Goal: Task Accomplishment & Management: Complete application form

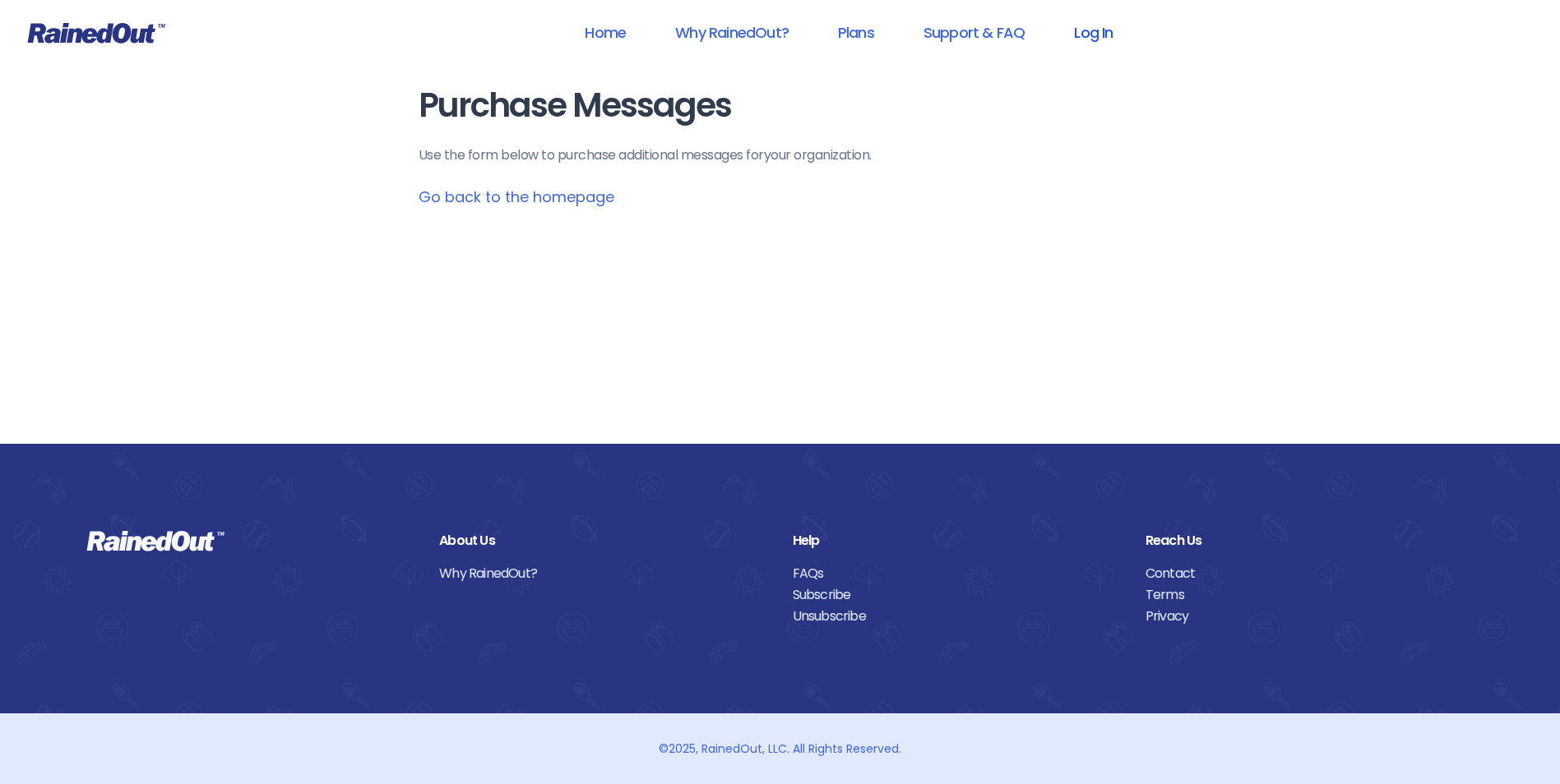
click at [1087, 32] on link "Log In" at bounding box center [1094, 33] width 82 height 37
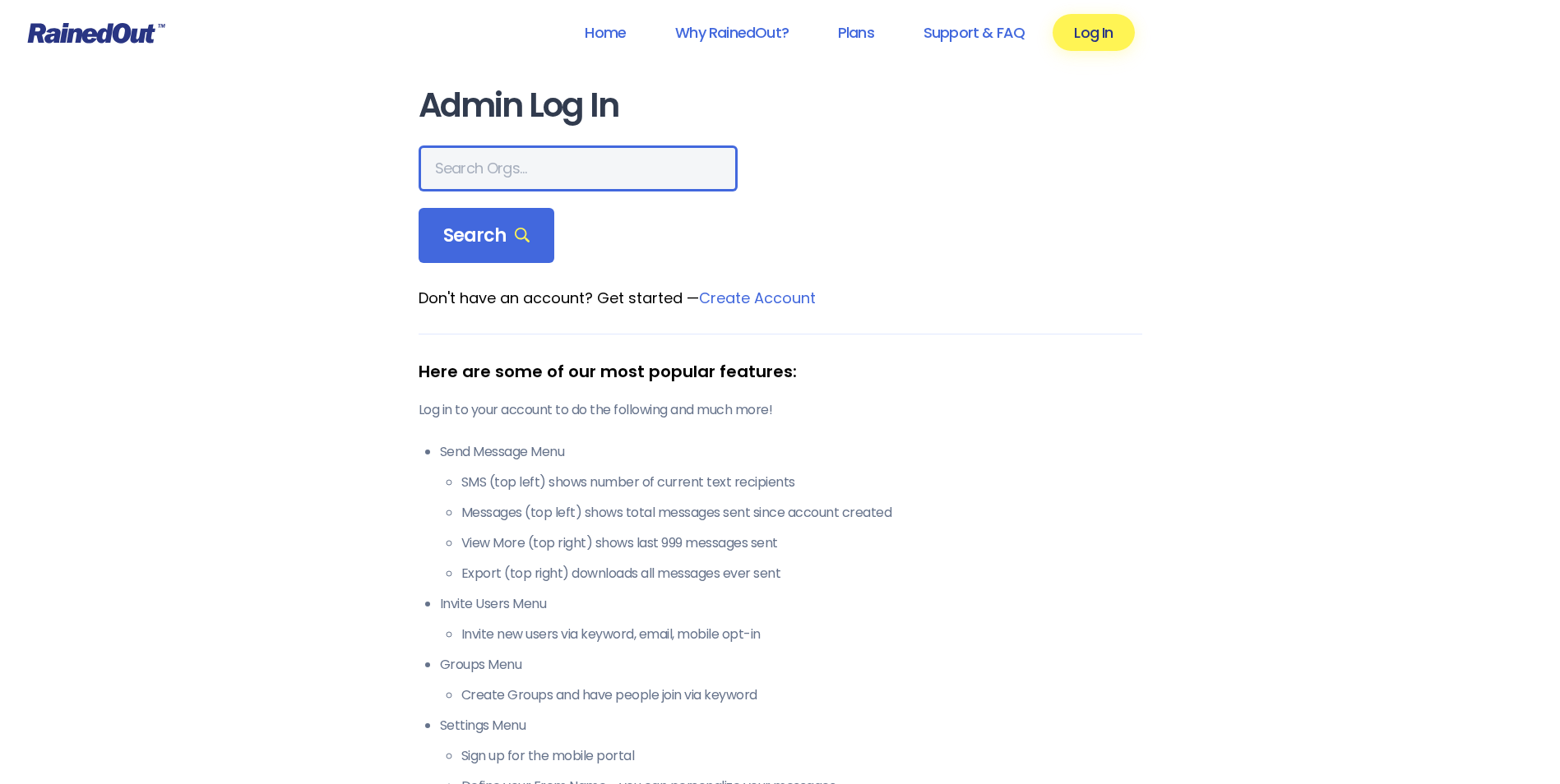
click at [505, 166] on input "text" at bounding box center [577, 169] width 319 height 46
type input "city of [GEOGRAPHIC_DATA]"
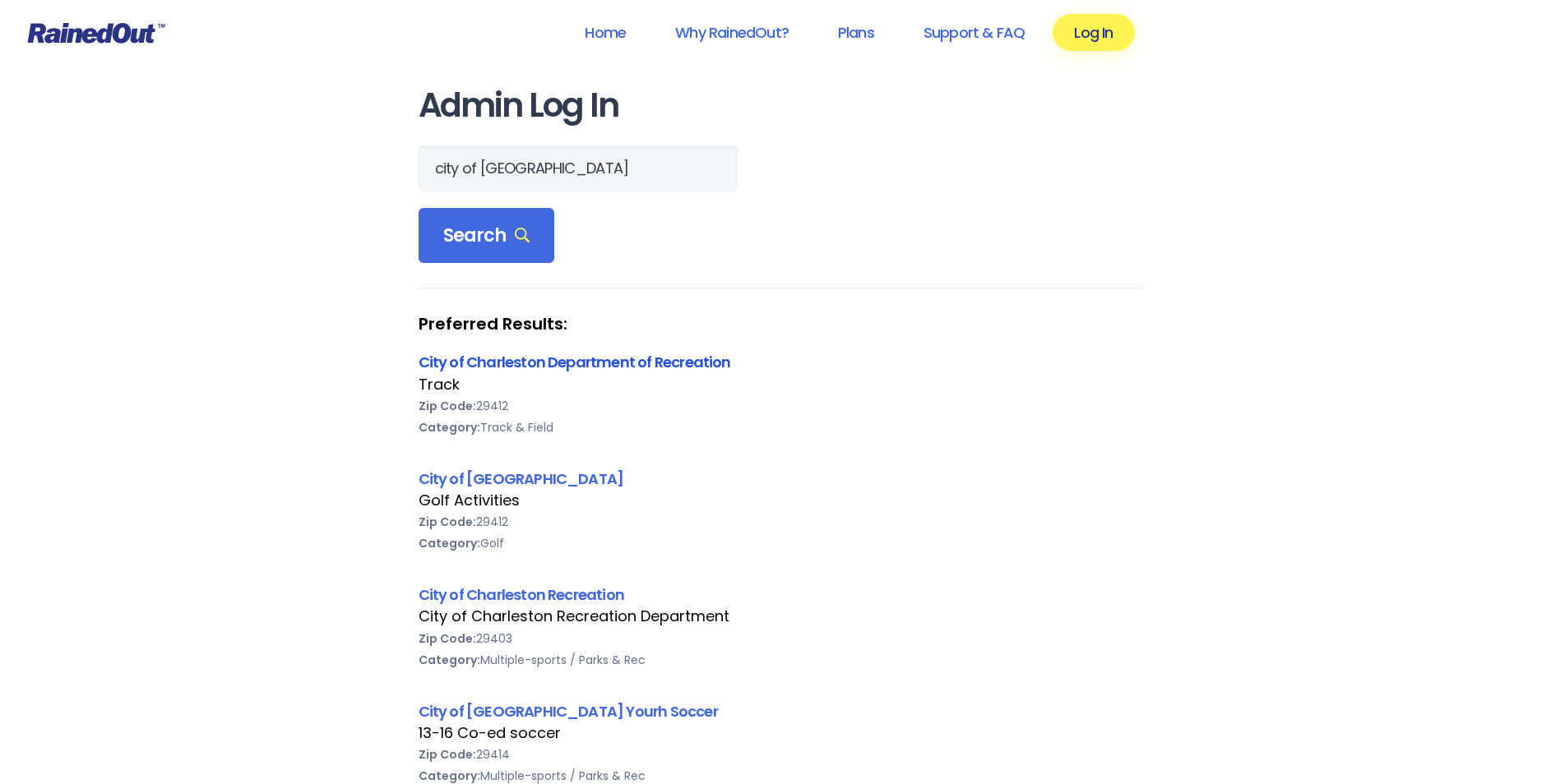
click at [616, 363] on link "City of Charleston Department of Recreation" at bounding box center [575, 361] width 313 height 20
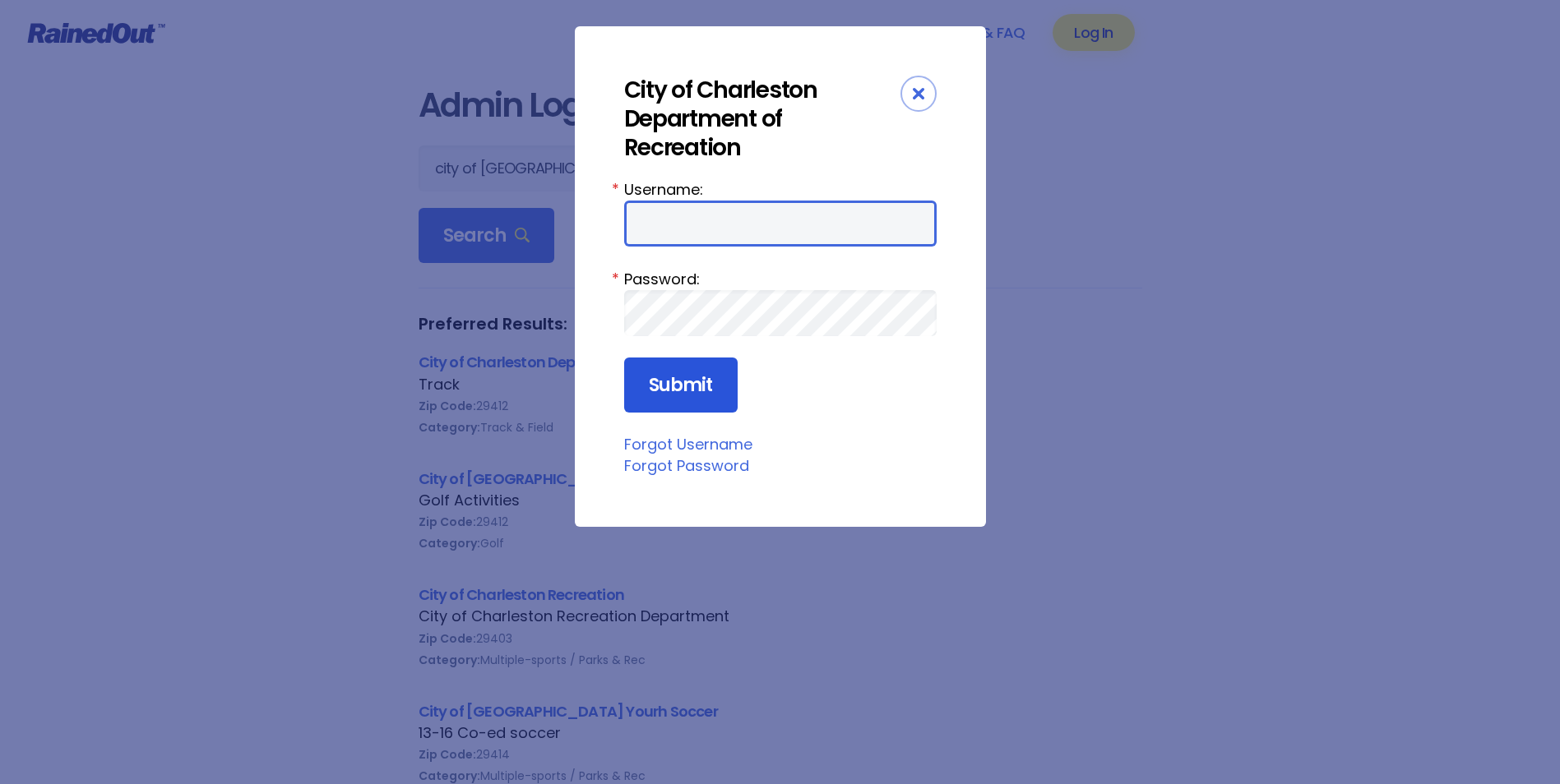
type input "Maybank"
click at [720, 376] on input "Submit" at bounding box center [681, 385] width 114 height 56
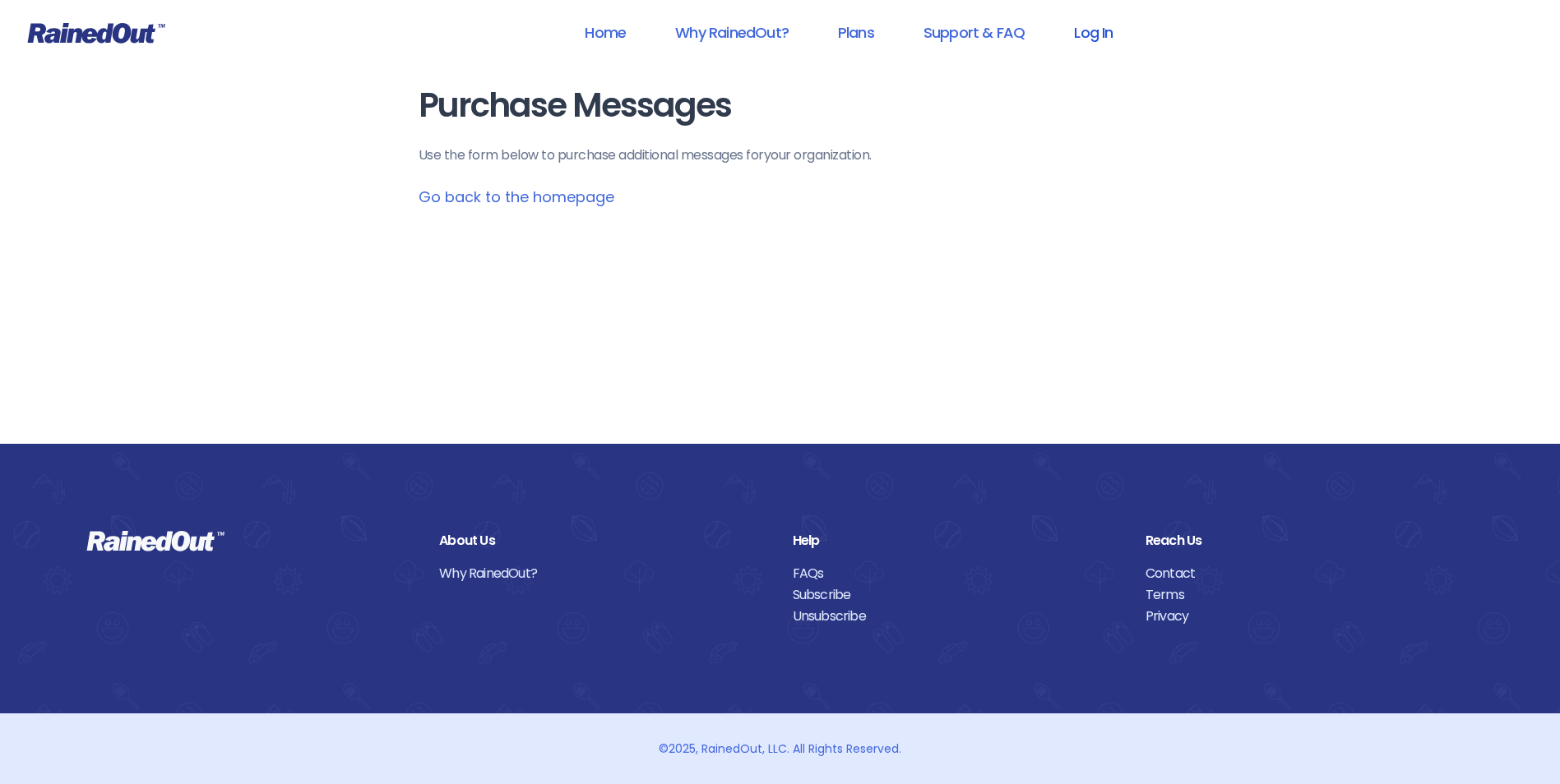
click at [1086, 36] on link "Log In" at bounding box center [1094, 33] width 82 height 37
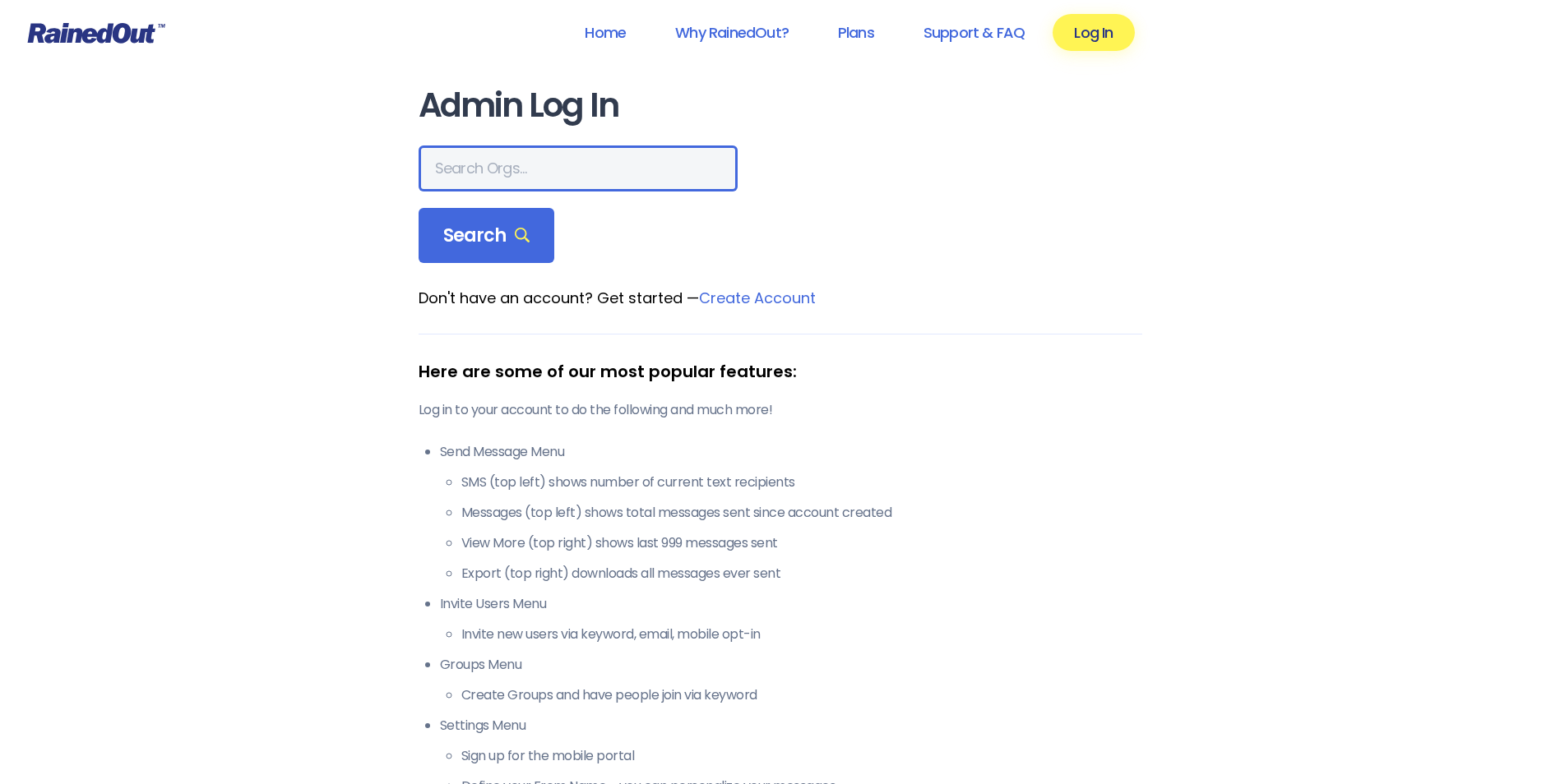
click at [492, 178] on input "text" at bounding box center [577, 169] width 319 height 46
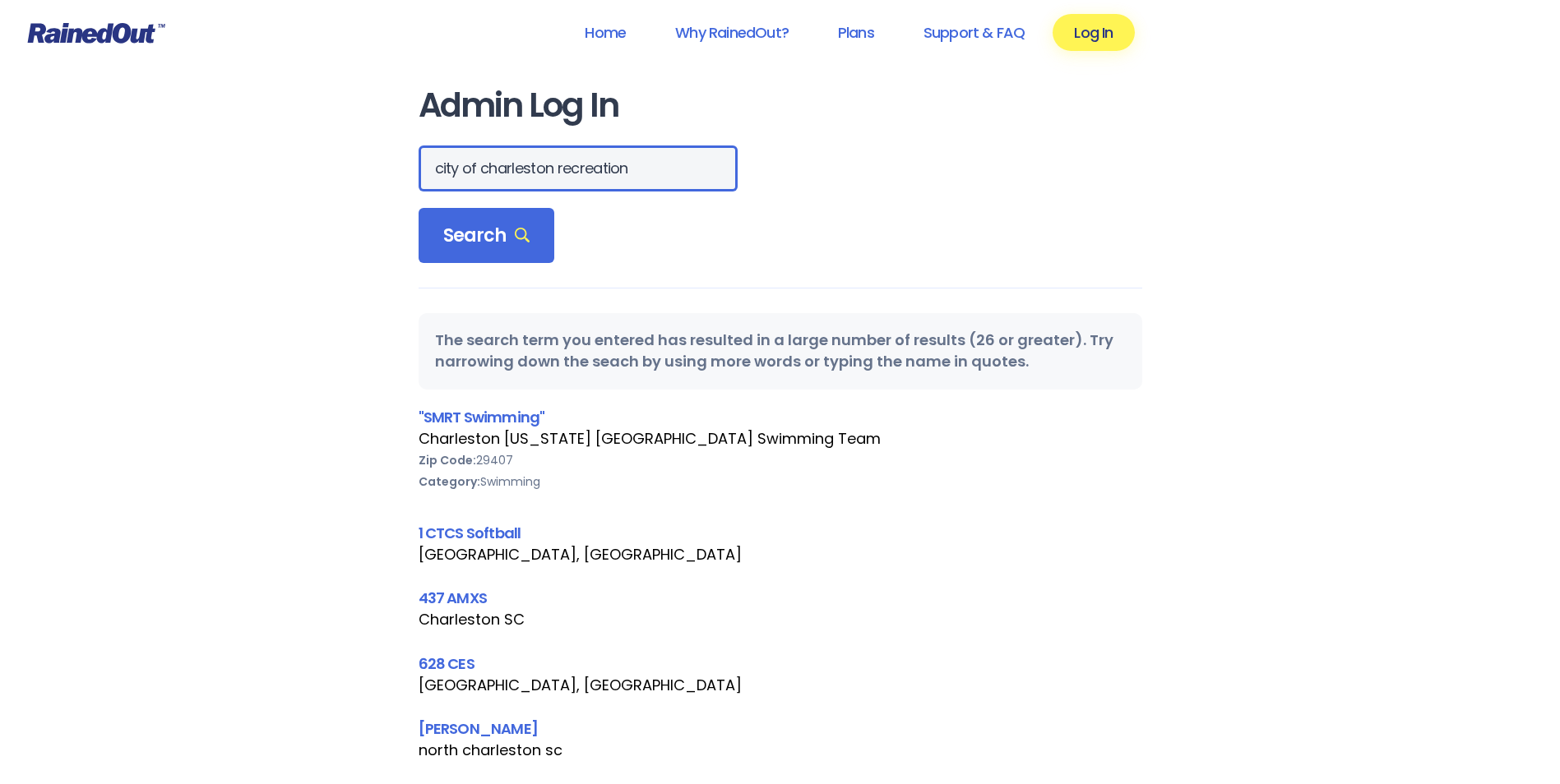
scroll to position [0, 5]
type input "city of charleston recreation"
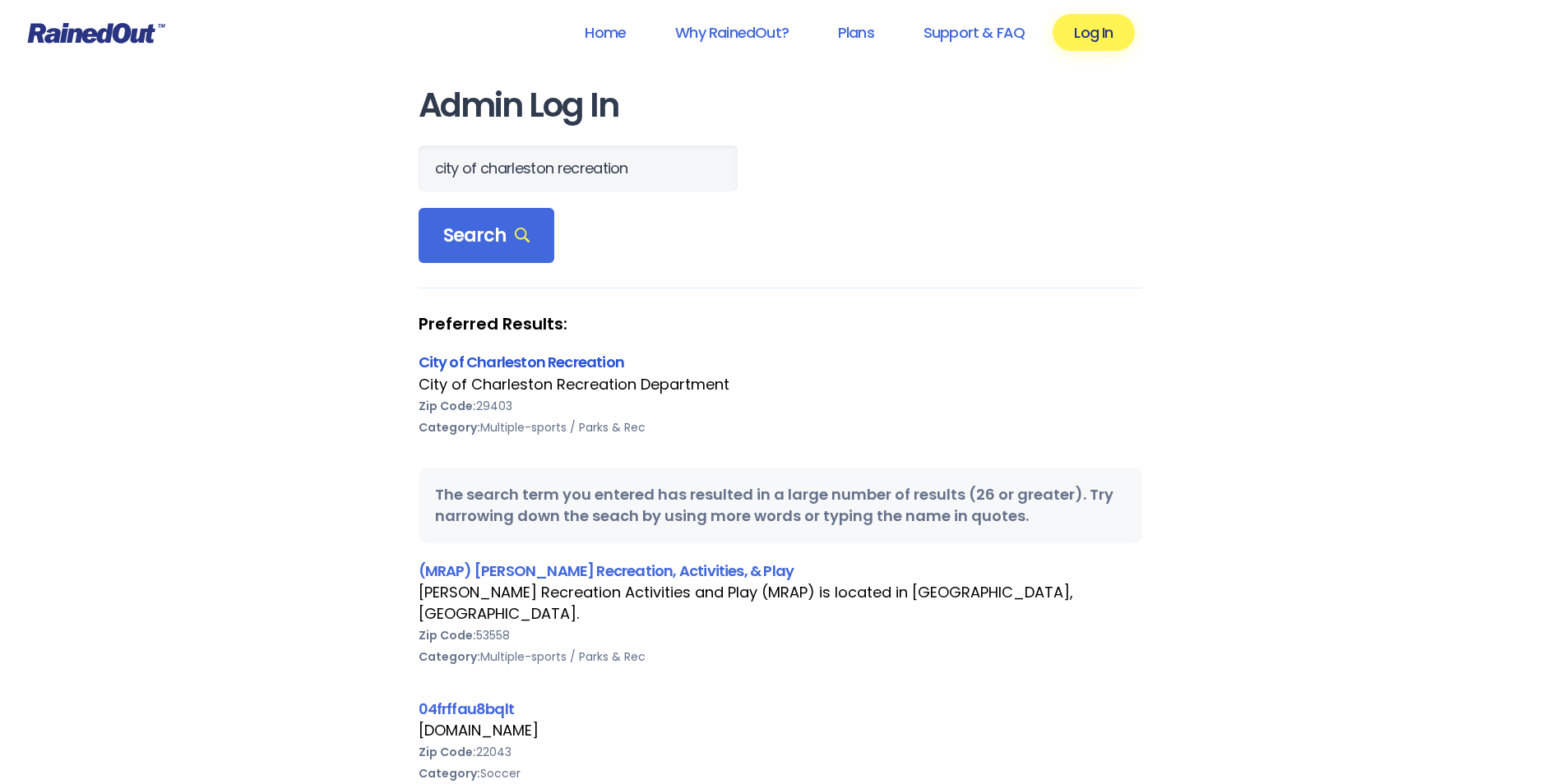
scroll to position [0, 0]
click at [569, 365] on link "City of Charleston Recreation" at bounding box center [521, 361] width 206 height 20
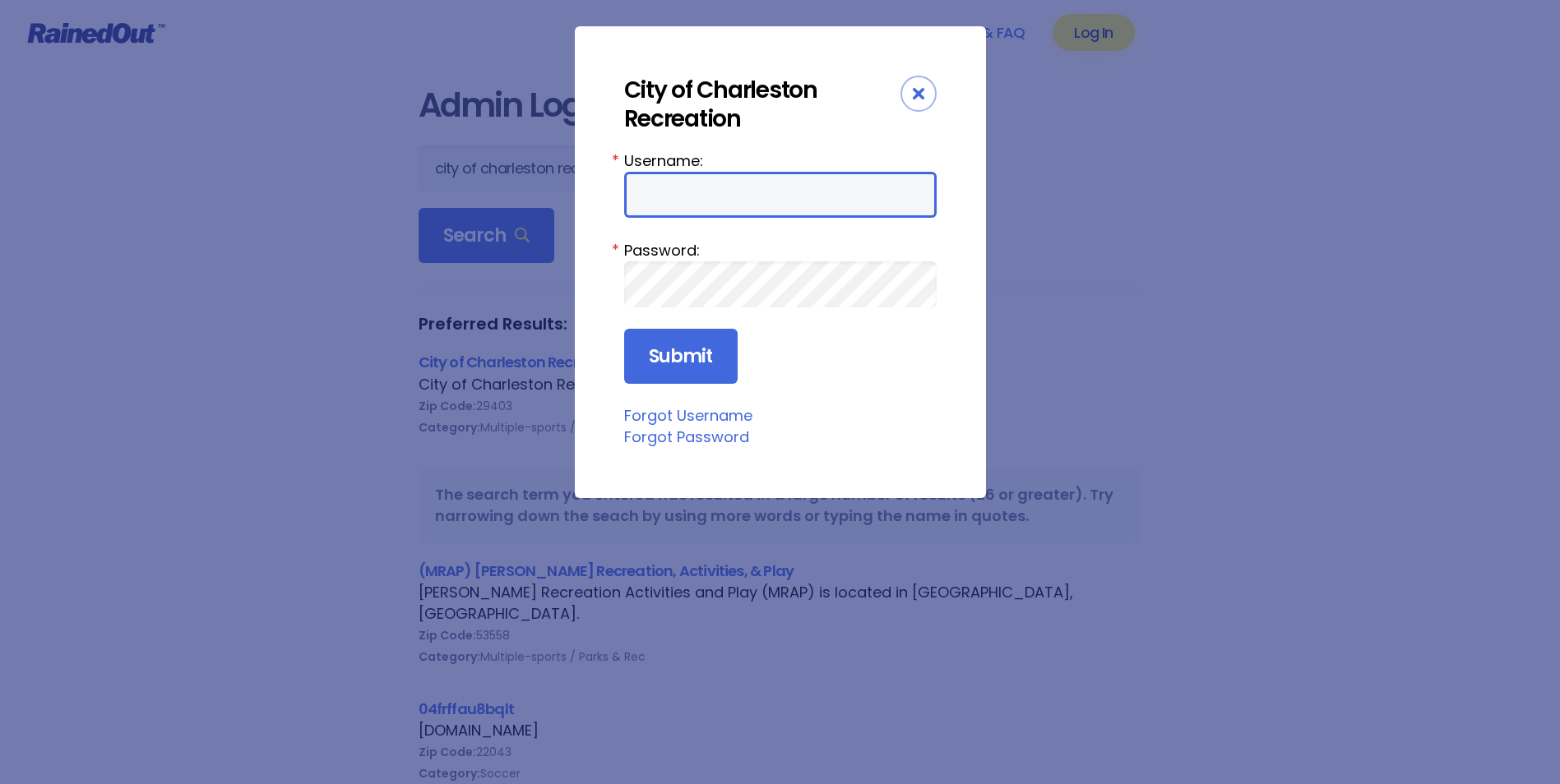
type input "Maybank"
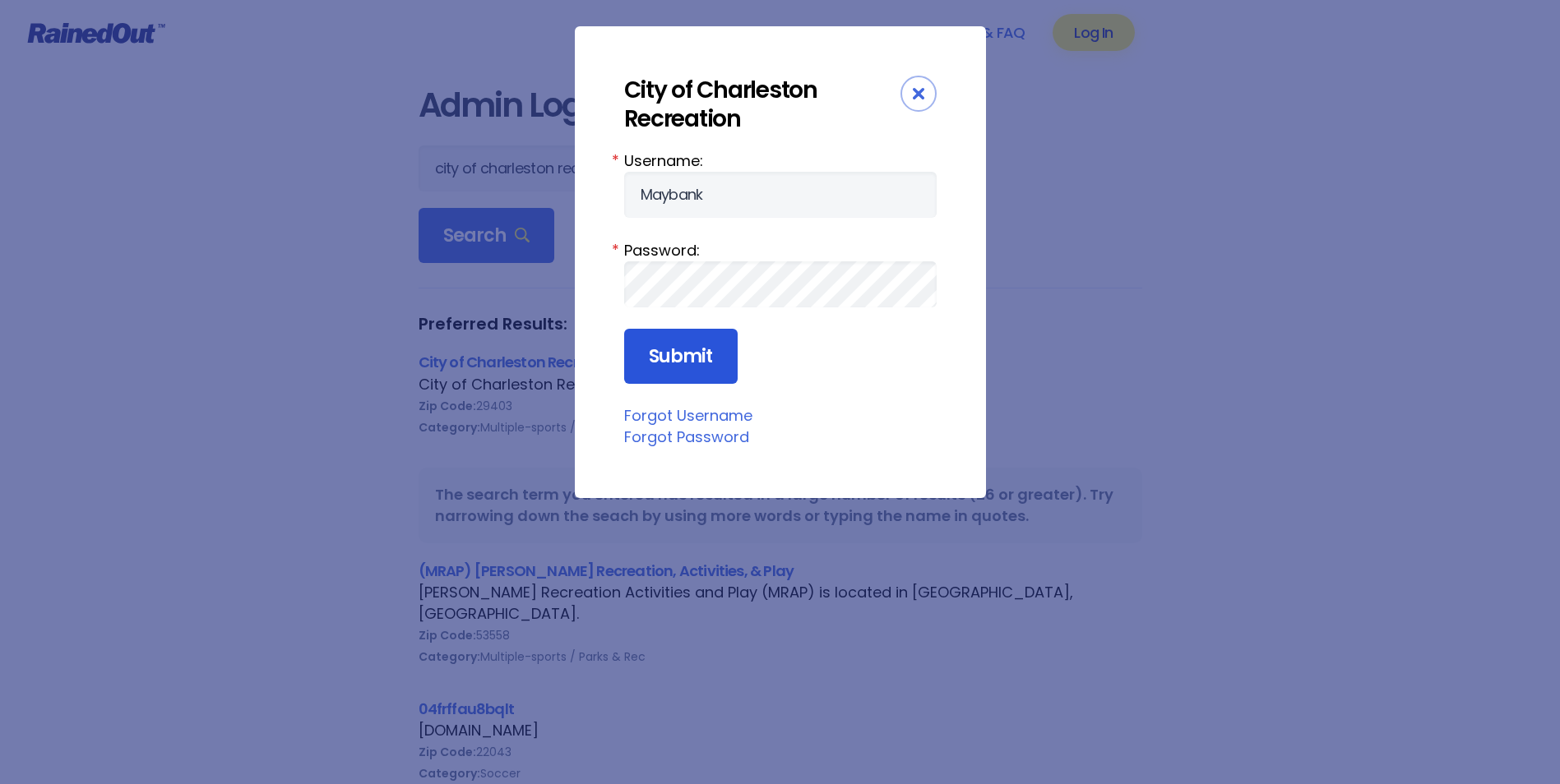
click at [703, 364] on input "Submit" at bounding box center [681, 356] width 114 height 56
